Goal: Task Accomplishment & Management: Manage account settings

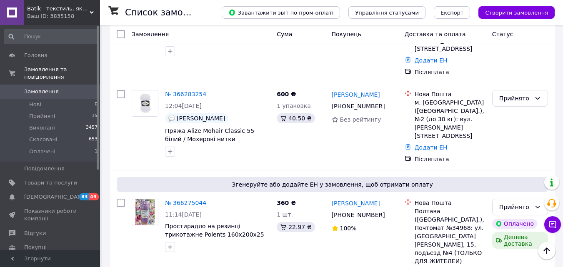
scroll to position [751, 0]
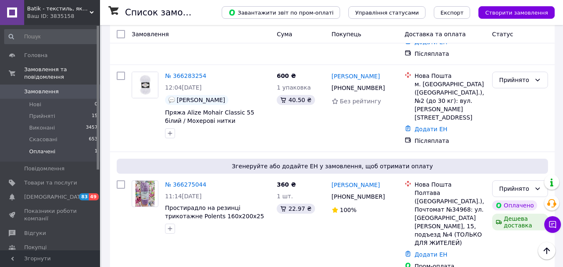
click at [40, 148] on span "Оплачені" at bounding box center [42, 152] width 26 height 8
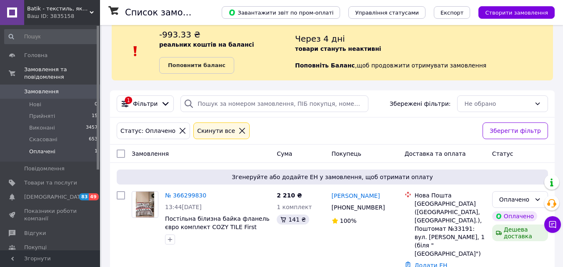
scroll to position [26, 0]
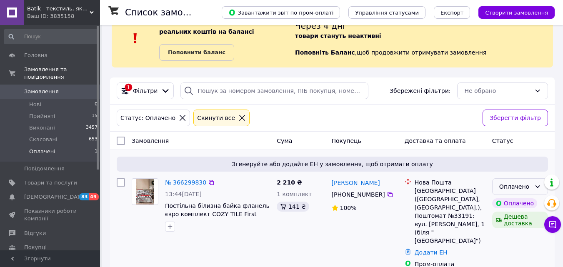
click at [515, 189] on div "Оплачено" at bounding box center [516, 186] width 32 height 9
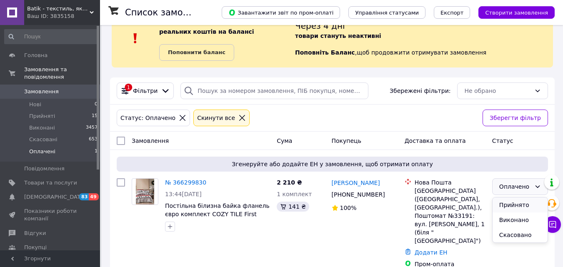
click at [506, 207] on li "Прийнято" at bounding box center [520, 205] width 55 height 15
click at [44, 113] on span "Прийняті" at bounding box center [42, 117] width 26 height 8
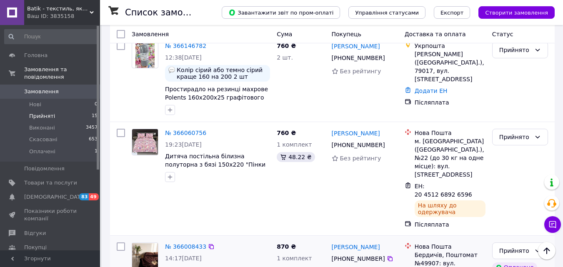
scroll to position [1217, 0]
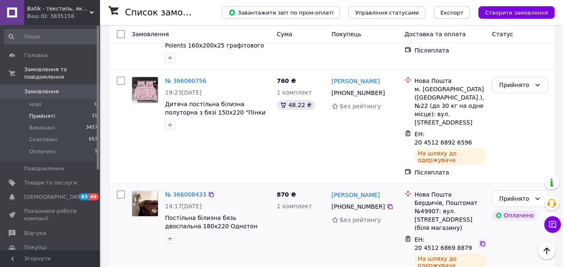
click at [480, 241] on icon at bounding box center [483, 244] width 7 height 7
click at [529, 194] on div "Прийнято" at bounding box center [516, 198] width 32 height 9
click at [525, 113] on li "Виконано" at bounding box center [520, 110] width 55 height 15
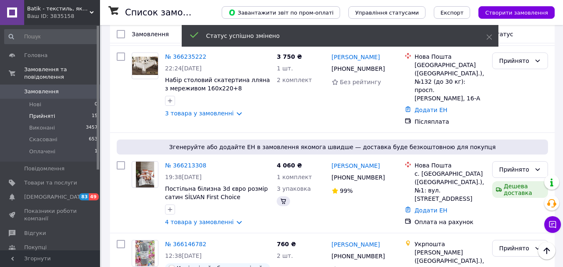
scroll to position [1200, 0]
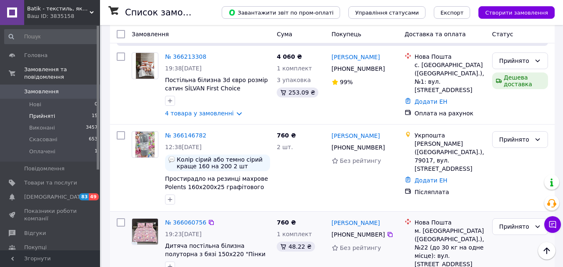
click at [509, 222] on div "Прийнято" at bounding box center [516, 226] width 32 height 9
click at [516, 141] on li "Виконано" at bounding box center [520, 138] width 55 height 15
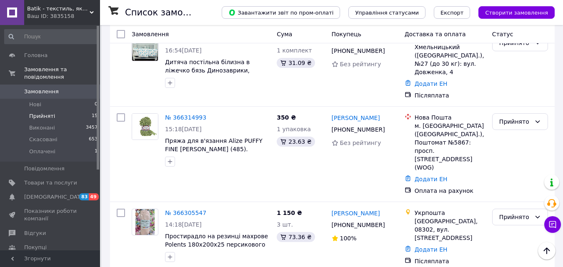
scroll to position [0, 0]
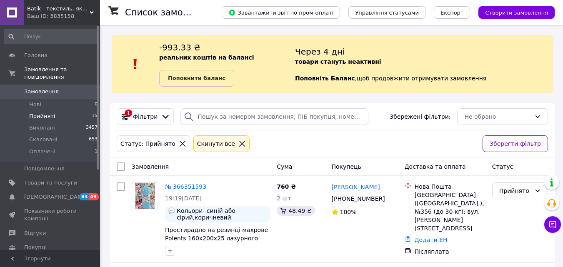
drag, startPoint x: 225, startPoint y: 143, endPoint x: 510, endPoint y: 101, distance: 287.8
click at [239, 143] on icon at bounding box center [243, 144] width 8 height 8
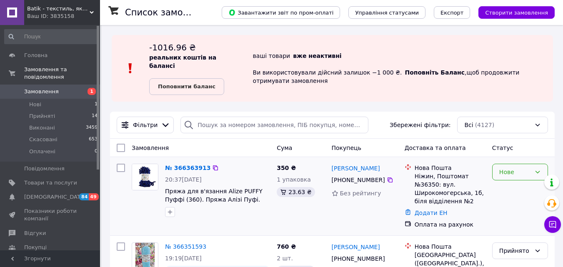
click at [512, 168] on div "Нове" at bounding box center [516, 172] width 32 height 9
click at [512, 181] on li "Прийнято" at bounding box center [520, 182] width 55 height 15
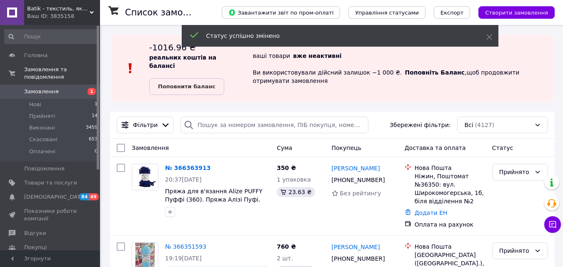
click at [195, 83] on b "Поповнити баланс" at bounding box center [187, 86] width 58 height 6
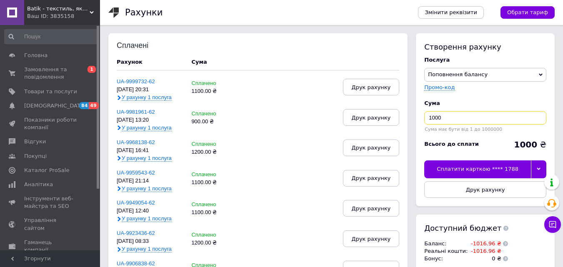
click at [457, 123] on input "1000" at bounding box center [485, 117] width 122 height 13
type input "1100"
click at [467, 171] on div "Сплатити карткою **** 1788" at bounding box center [477, 170] width 107 height 18
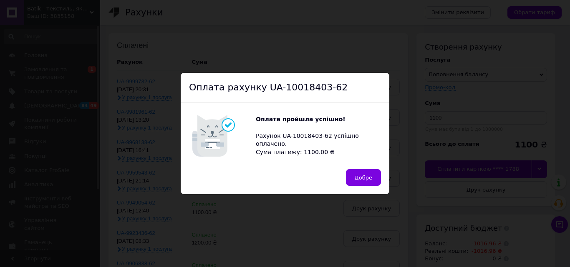
click at [360, 177] on span "Добре" at bounding box center [363, 178] width 18 height 6
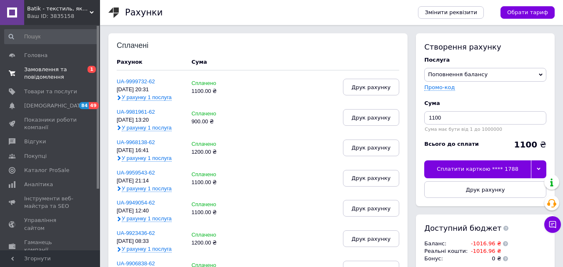
click at [41, 73] on span "Замовлення та повідомлення" at bounding box center [50, 73] width 53 height 15
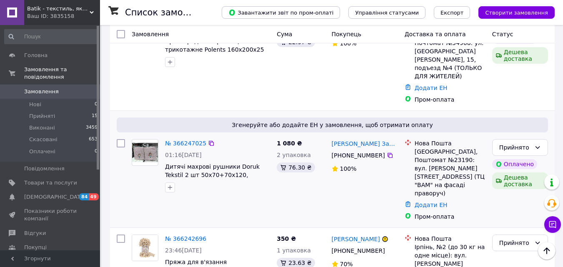
scroll to position [917, 0]
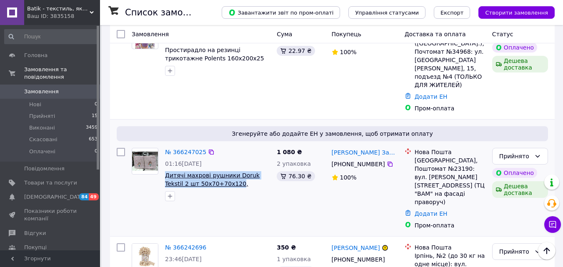
drag, startPoint x: 164, startPoint y: 80, endPoint x: 215, endPoint y: 95, distance: 53.4
click at [215, 145] on div "№ 366247025 01:16, 12.10.2025 Дитячі махрові рушники Doruk Tekstil 2 шт 50х70+7…" at bounding box center [218, 175] width 112 height 60
copy span "Дитячі махрові рушники Doruk Tekstil 2 шт 50х70+70х120"
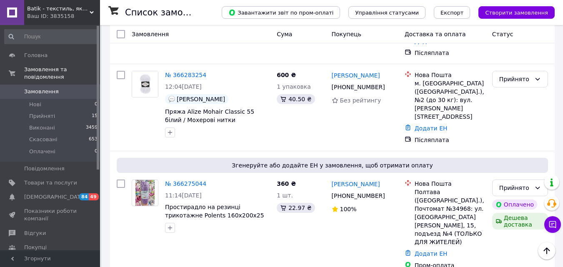
scroll to position [751, 0]
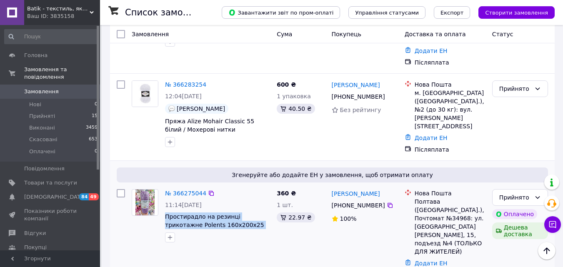
drag, startPoint x: 163, startPoint y: 141, endPoint x: 262, endPoint y: 156, distance: 99.9
click at [262, 186] on div "№ 366275044 11:14, 12.10.2025 Простирадло на резинці трикотажне Polents 160х200…" at bounding box center [218, 216] width 112 height 60
copy span "Простирадло на резинці трикотажне Polents 160х200х25 фіолетового"
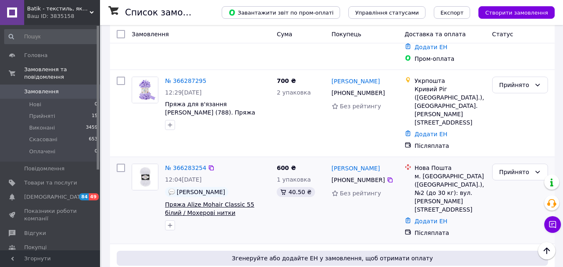
scroll to position [625, 0]
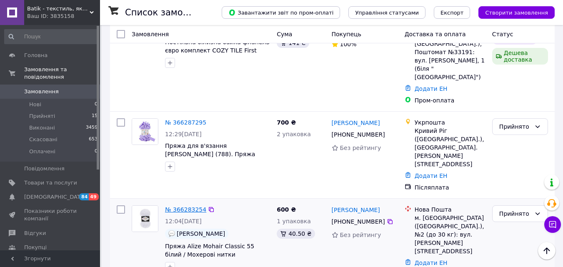
click at [181, 206] on link "№ 366283254" at bounding box center [185, 209] width 41 height 7
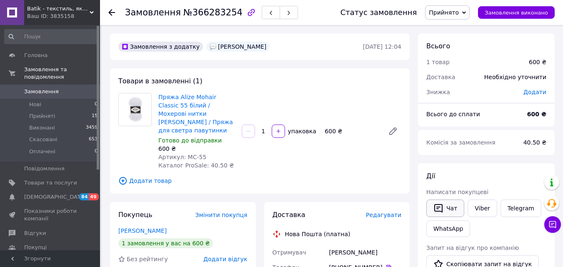
click at [449, 212] on button "Чат" at bounding box center [446, 209] width 38 height 18
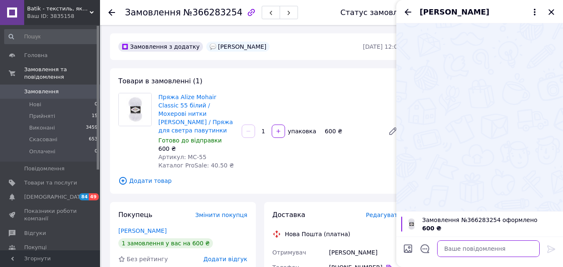
click at [460, 250] on textarea at bounding box center [488, 249] width 103 height 17
paste textarea "Оксана, доброго дня. Мене звати Галина, я менеджер магазину "Батік". Ви зробили…"
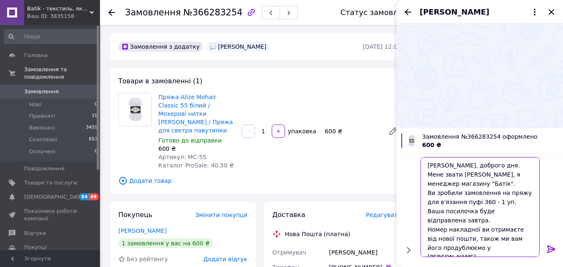
click at [433, 165] on textarea "Оксана, доброго дня. Мене звати Галина, я менеджер магазину "Батік". Ви зробили…" at bounding box center [480, 207] width 119 height 100
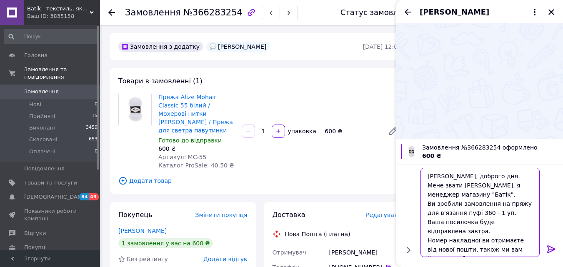
click at [484, 177] on textarea "Людмила, доброго дня. Мене звати Галина, я менеджер магазину "Батік". Ви зробил…" at bounding box center [480, 212] width 119 height 89
drag, startPoint x: 428, startPoint y: 204, endPoint x: 502, endPoint y: 212, distance: 74.6
click at [502, 212] on textarea "Людмила, доброго вечора. Мене звати Галина, я менеджер магазину "Батік". Ви зро…" at bounding box center [480, 212] width 119 height 89
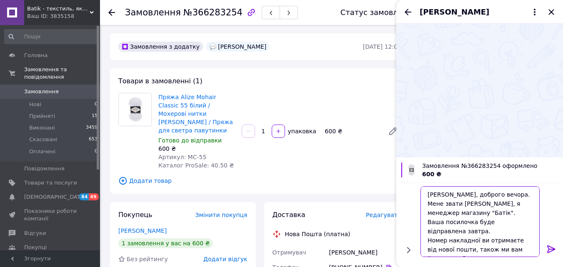
click at [435, 230] on textarea "Людмила, доброго вечора. Мене звати Галина, я менеджер магазину "Батік". Ваша п…" at bounding box center [480, 221] width 119 height 71
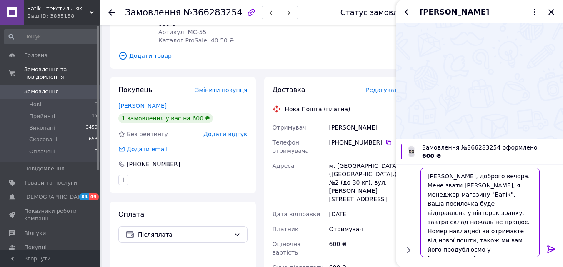
scroll to position [19, 0]
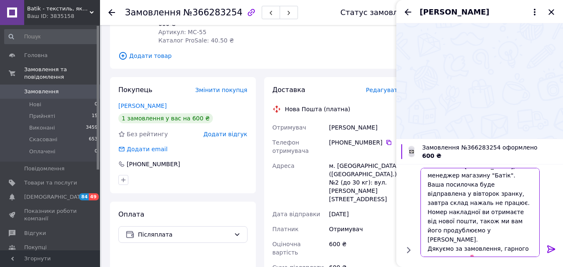
click at [504, 239] on textarea "Людмила, доброго вечора. Мене звати Галина, я менеджер магазину "Батік". Ваша п…" at bounding box center [480, 212] width 119 height 89
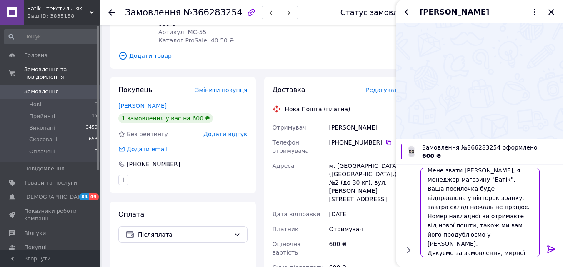
type textarea "Людмила, доброго вечора. Мене звати Галина, я менеджер магазину "Батік". Ваша п…"
click at [554, 247] on icon at bounding box center [552, 249] width 10 height 10
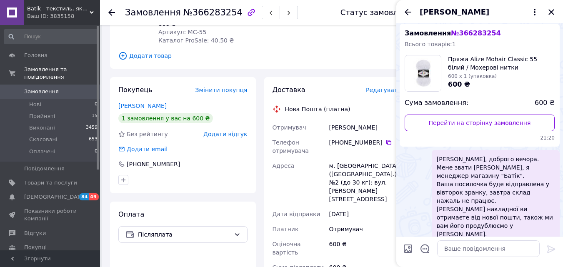
scroll to position [40, 0]
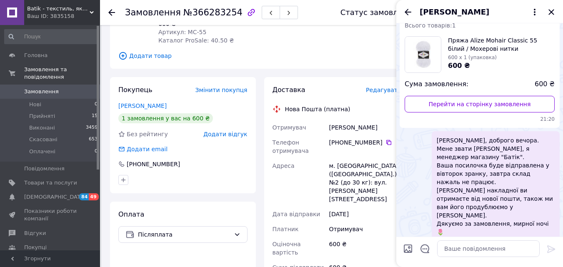
click at [549, 13] on icon "Закрити" at bounding box center [552, 12] width 10 height 10
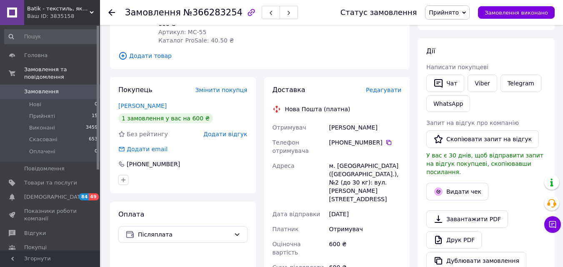
click at [109, 14] on icon at bounding box center [111, 12] width 7 height 7
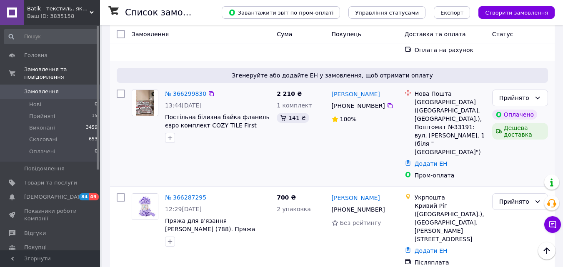
scroll to position [542, 0]
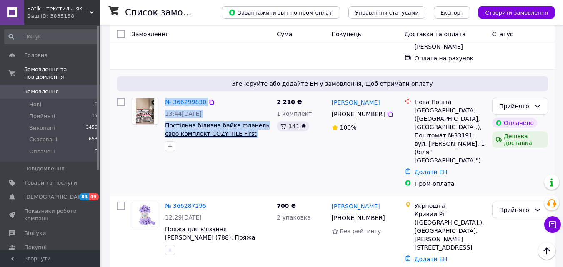
drag, startPoint x: 161, startPoint y: 82, endPoint x: 266, endPoint y: 94, distance: 105.8
click at [266, 95] on div "№ 366299830 13:44, 12.10.2025 Постільна білизна байка фланель євро комплект COZ…" at bounding box center [200, 125] width 145 height 60
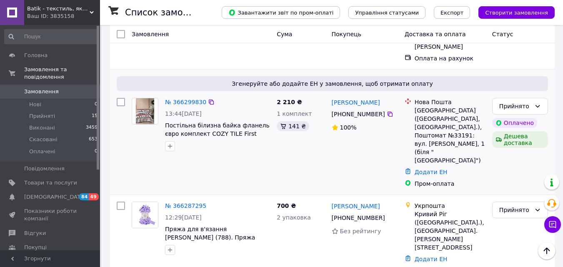
click at [325, 120] on div "2 210 ₴ 1 комплект 141 ₴" at bounding box center [301, 143] width 55 height 97
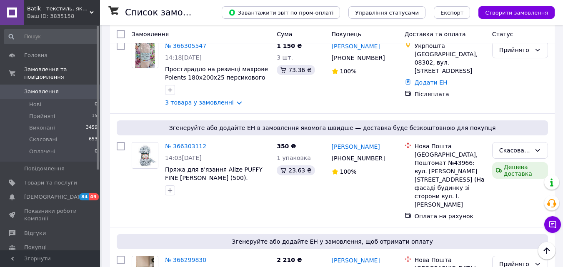
scroll to position [375, 0]
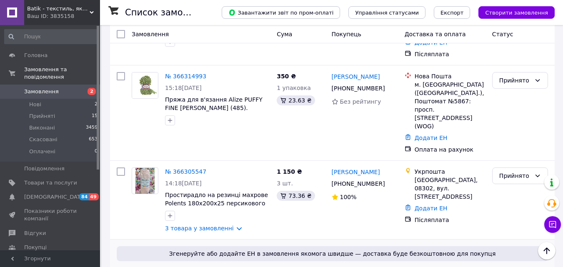
scroll to position [417, 0]
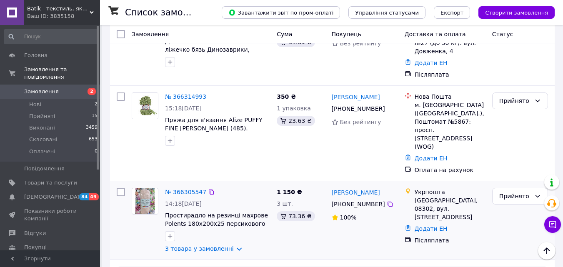
drag, startPoint x: 229, startPoint y: 198, endPoint x: 239, endPoint y: 199, distance: 10.0
click at [229, 246] on link "3 товара у замовленні" at bounding box center [199, 249] width 69 height 7
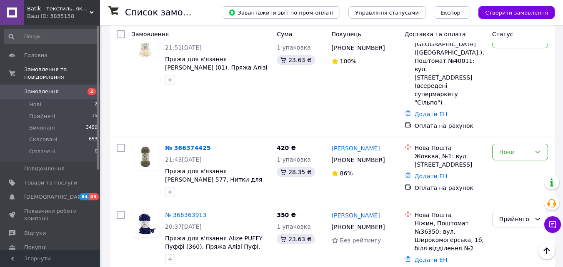
scroll to position [42, 0]
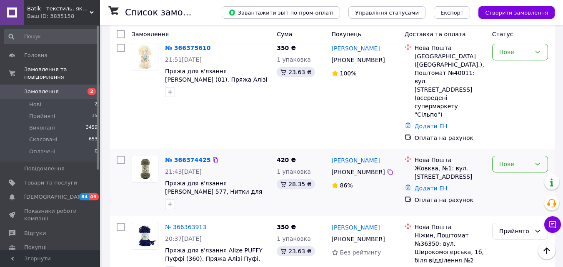
click at [532, 156] on div "Нове" at bounding box center [520, 164] width 56 height 17
click at [530, 158] on li "Прийнято" at bounding box center [520, 157] width 55 height 15
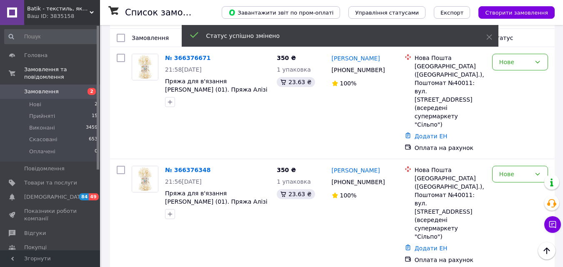
scroll to position [0, 0]
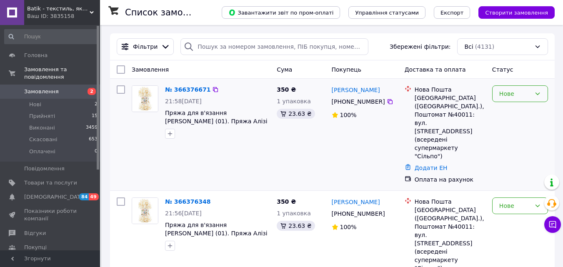
click at [510, 96] on div "Нове" at bounding box center [516, 93] width 32 height 9
click at [509, 113] on li "Прийнято" at bounding box center [520, 112] width 55 height 15
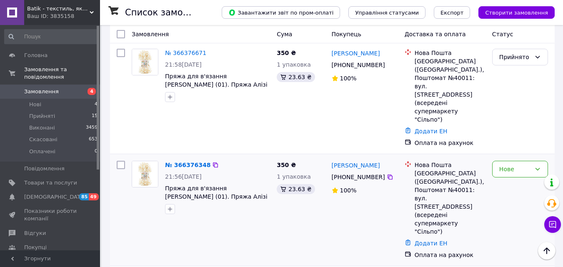
scroll to position [125, 0]
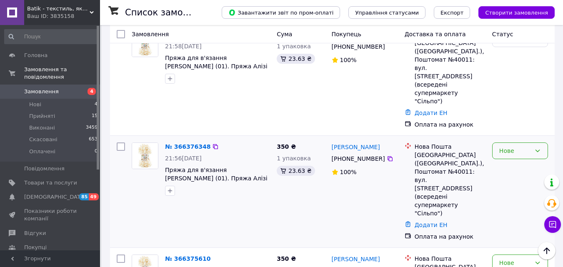
click at [526, 146] on div "Нове" at bounding box center [516, 150] width 32 height 9
click at [525, 176] on li "Скасовано" at bounding box center [520, 174] width 55 height 15
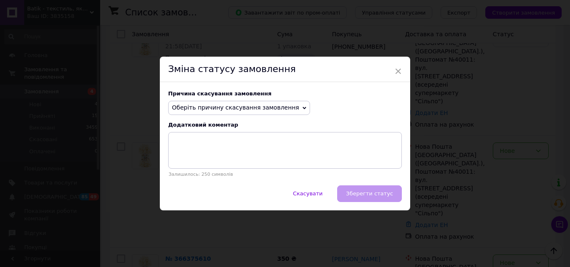
click at [244, 111] on span "Оберіть причину скасування замовлення" at bounding box center [235, 107] width 127 height 7
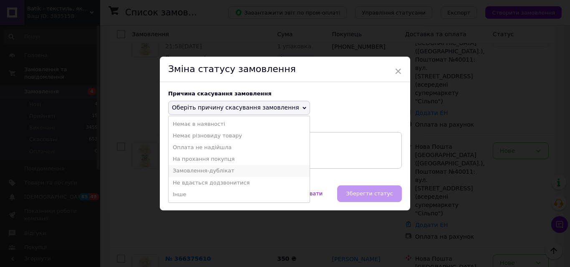
click at [236, 172] on li "Замовлення-дублікат" at bounding box center [238, 171] width 141 height 12
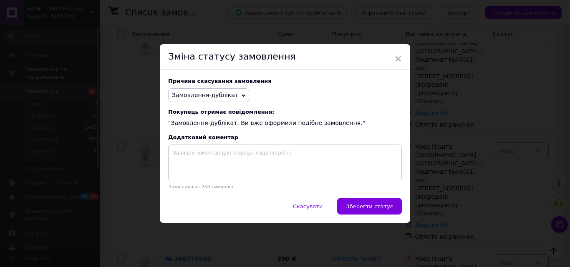
drag, startPoint x: 359, startPoint y: 206, endPoint x: 367, endPoint y: 208, distance: 8.3
click at [360, 206] on span "Зберегти статус" at bounding box center [369, 206] width 47 height 6
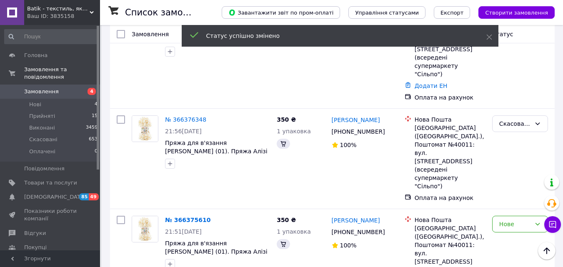
scroll to position [208, 0]
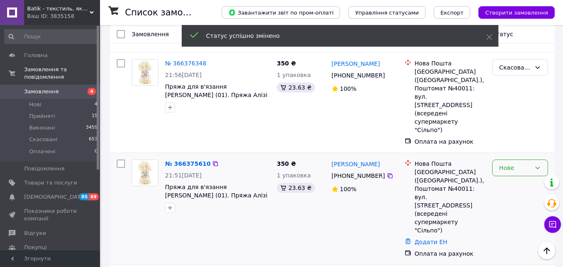
click at [520, 163] on div "Нове" at bounding box center [516, 167] width 32 height 9
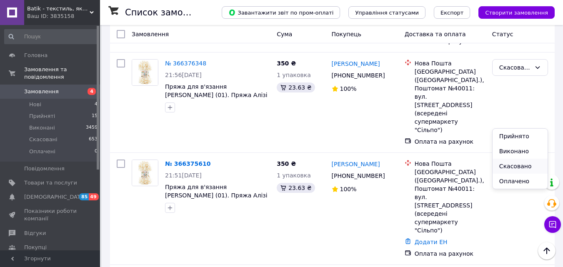
click at [513, 163] on li "Скасовано" at bounding box center [520, 166] width 55 height 15
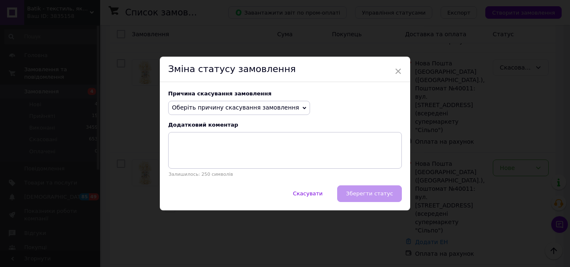
click at [226, 108] on span "Оберіть причину скасування замовлення" at bounding box center [235, 107] width 127 height 7
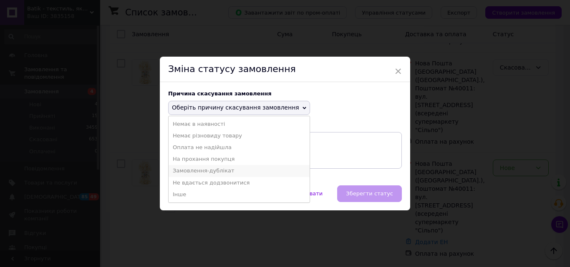
click at [223, 172] on li "Замовлення-дублікат" at bounding box center [238, 171] width 141 height 12
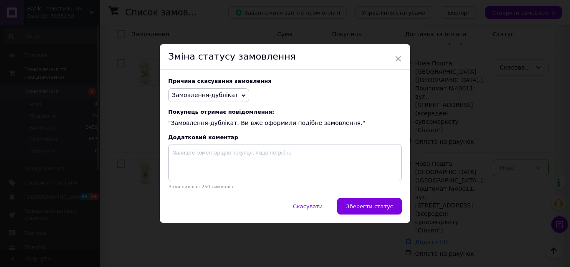
click at [396, 204] on button "Зберегти статус" at bounding box center [369, 206] width 65 height 17
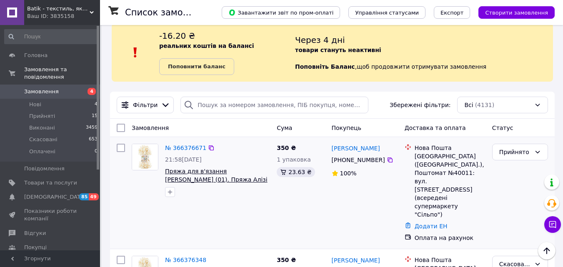
scroll to position [0, 0]
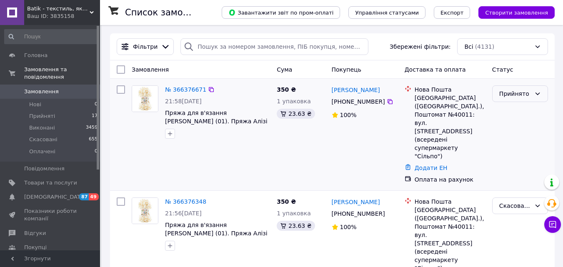
click at [509, 96] on div "Прийнято" at bounding box center [516, 93] width 32 height 9
click at [515, 128] on li "Скасовано" at bounding box center [520, 127] width 55 height 15
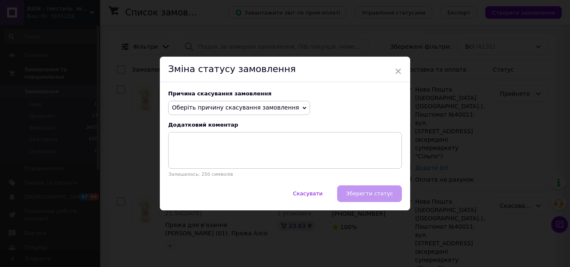
click at [219, 111] on span "Оберіть причину скасування замовлення" at bounding box center [235, 107] width 127 height 7
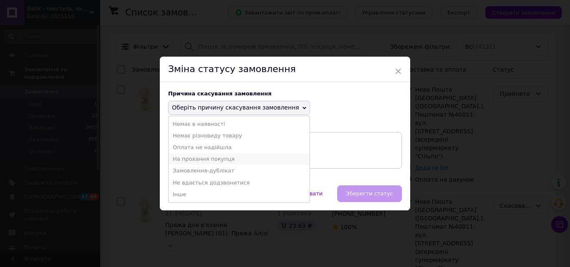
click at [214, 158] on li "На прохання покупця" at bounding box center [238, 159] width 141 height 12
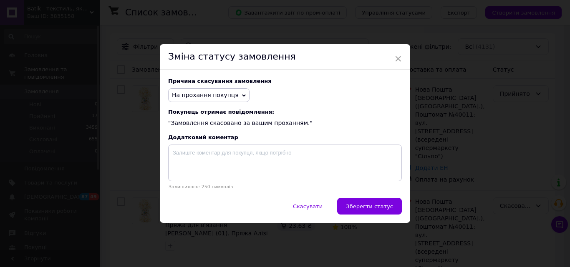
click at [361, 209] on span "Зберегти статус" at bounding box center [369, 206] width 47 height 6
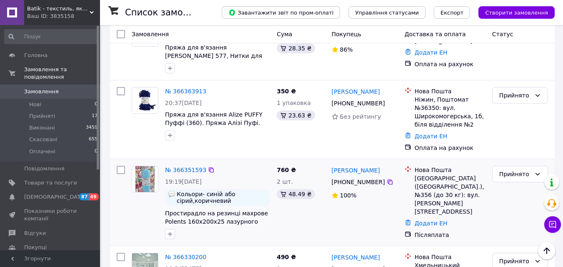
scroll to position [375, 0]
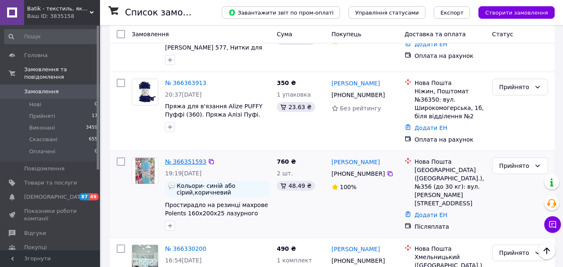
click at [181, 158] on link "№ 366351593" at bounding box center [185, 161] width 41 height 7
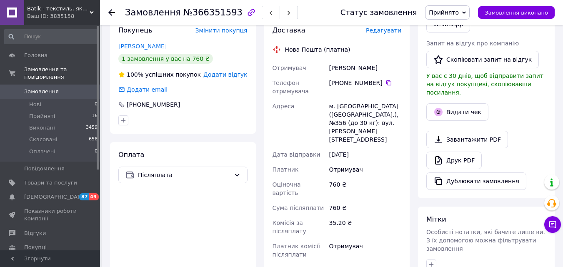
scroll to position [208, 0]
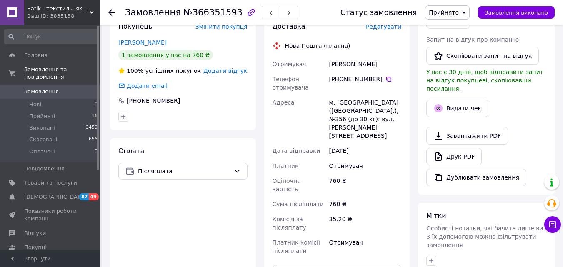
click at [116, 14] on div at bounding box center [116, 12] width 17 height 25
click at [111, 11] on use at bounding box center [111, 12] width 7 height 7
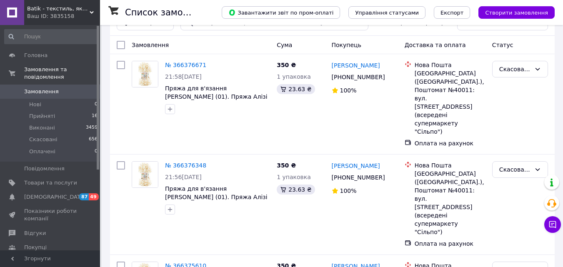
scroll to position [208, 0]
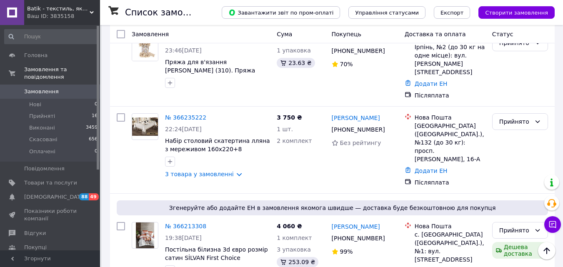
scroll to position [1534, 0]
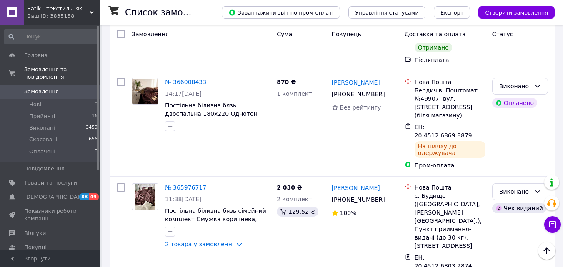
scroll to position [1549, 0]
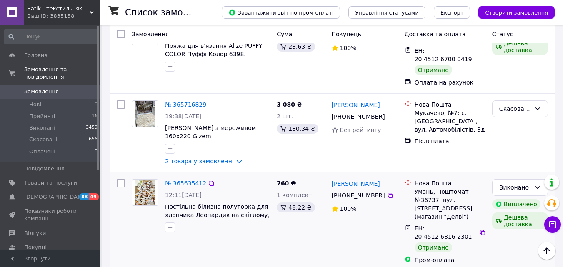
scroll to position [1084, 0]
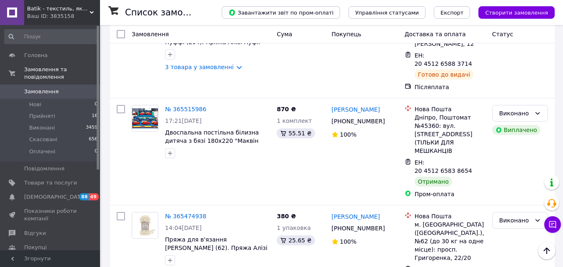
scroll to position [1499, 0]
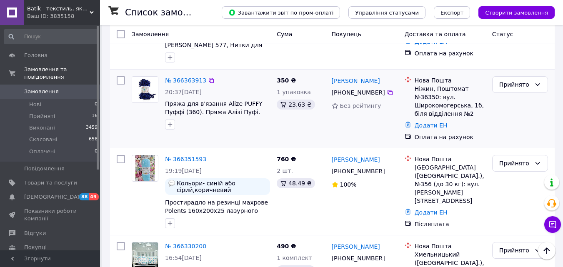
scroll to position [417, 0]
